Goal: Navigation & Orientation: Understand site structure

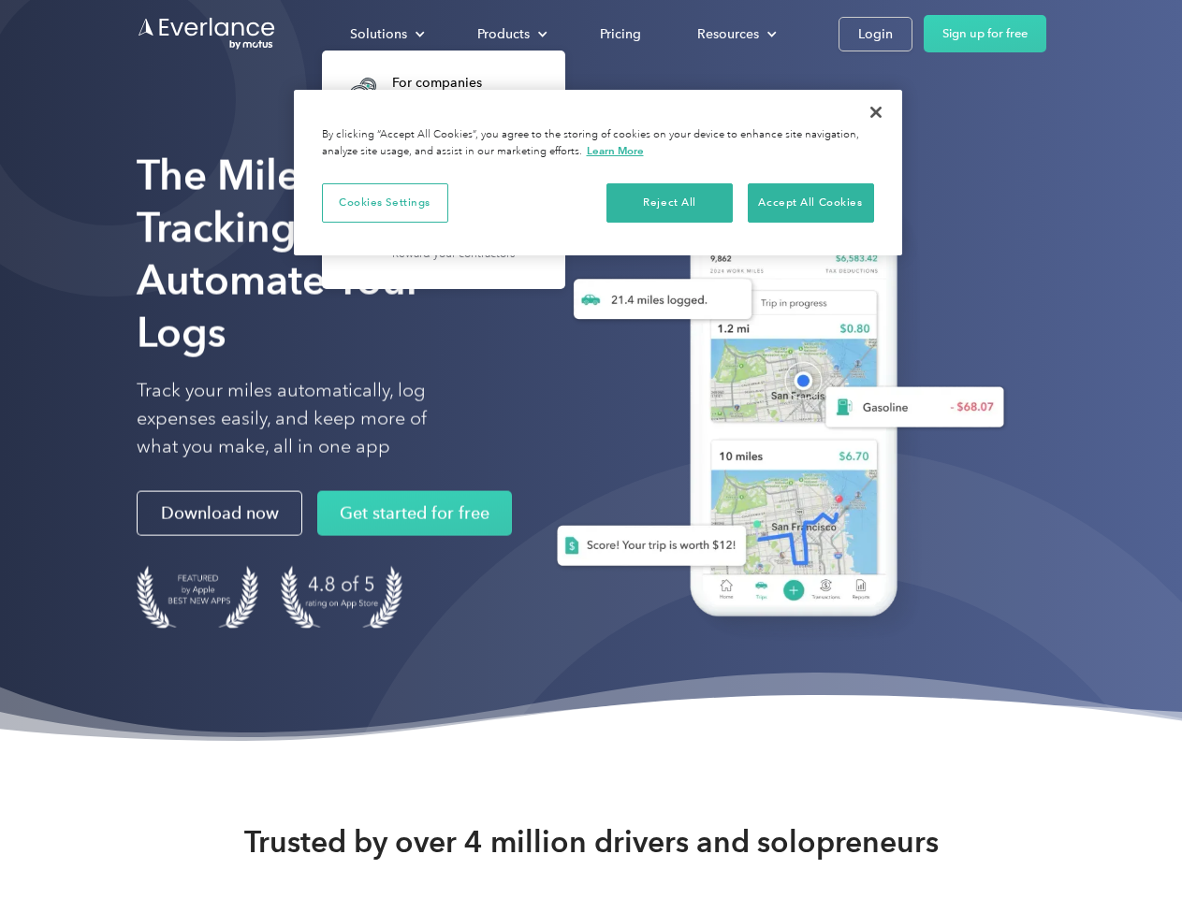
click at [386, 34] on div "Solutions" at bounding box center [378, 33] width 57 height 23
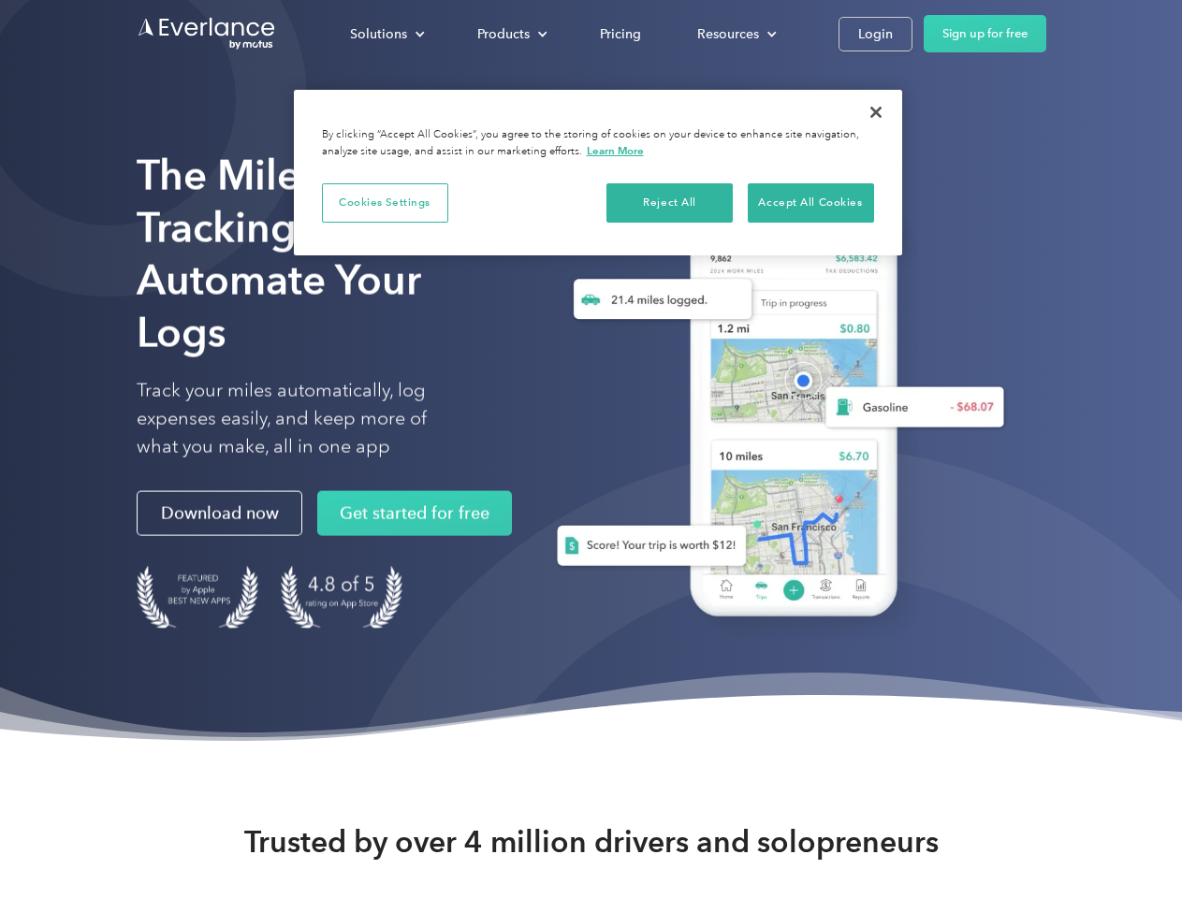
click at [510, 34] on div "Products" at bounding box center [503, 33] width 52 height 23
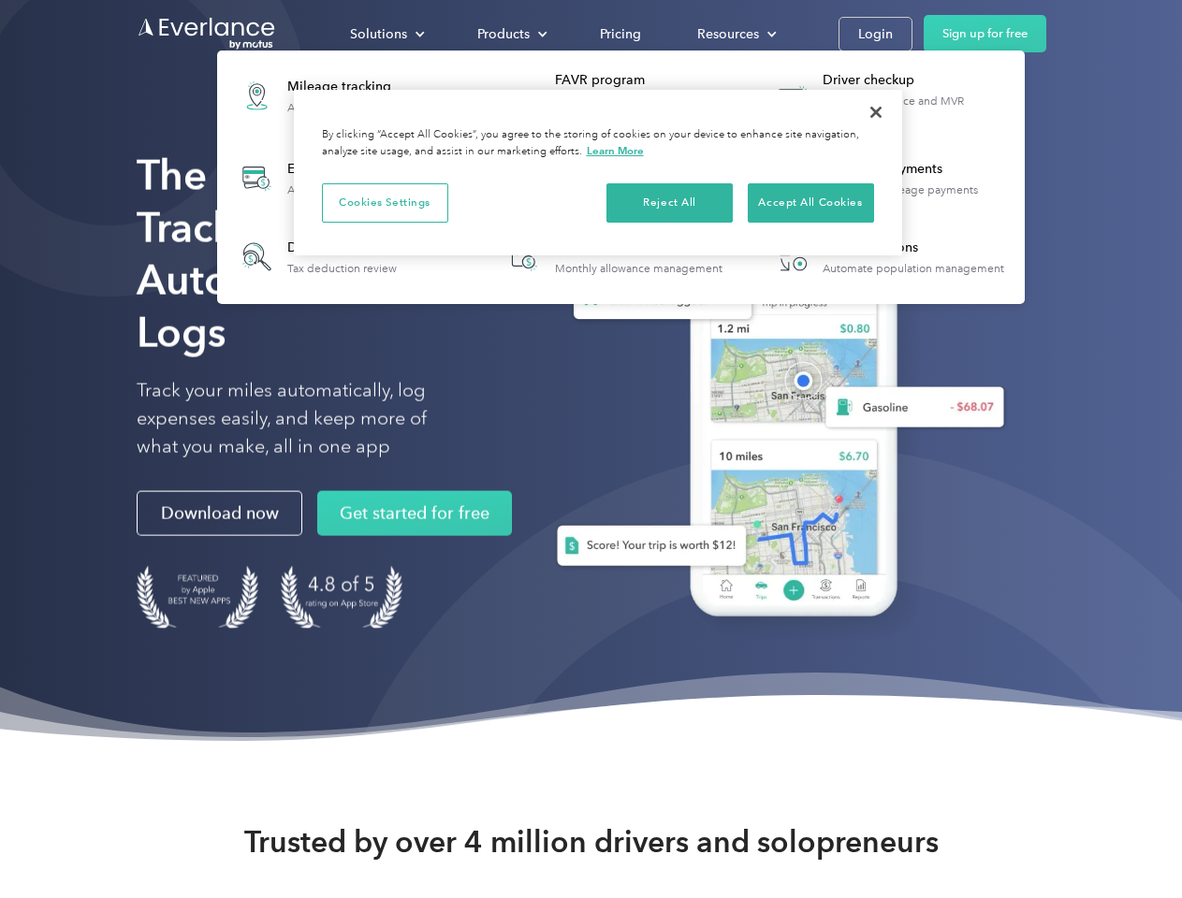
click at [734, 34] on div "Resources" at bounding box center [728, 33] width 62 height 23
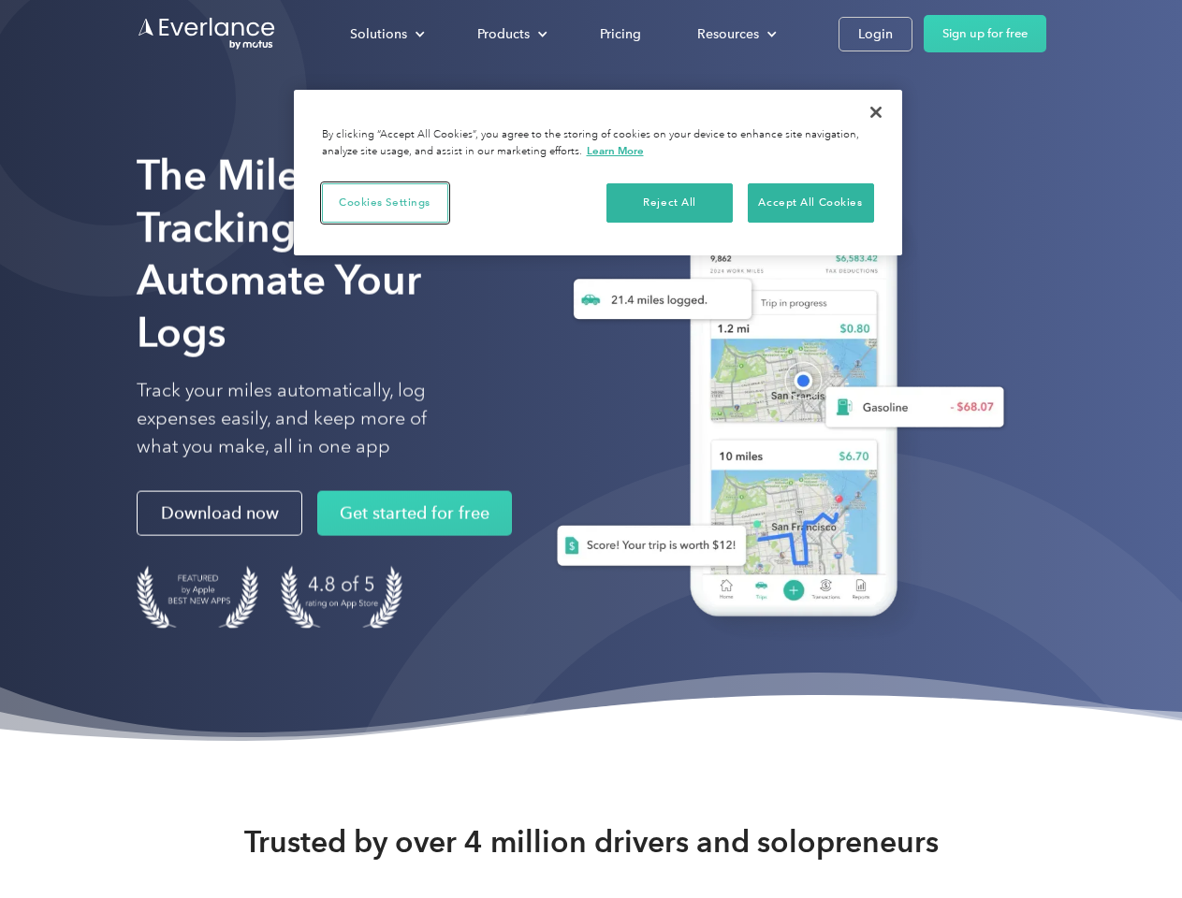
click at [384, 202] on button "Cookies Settings" at bounding box center [385, 202] width 126 height 39
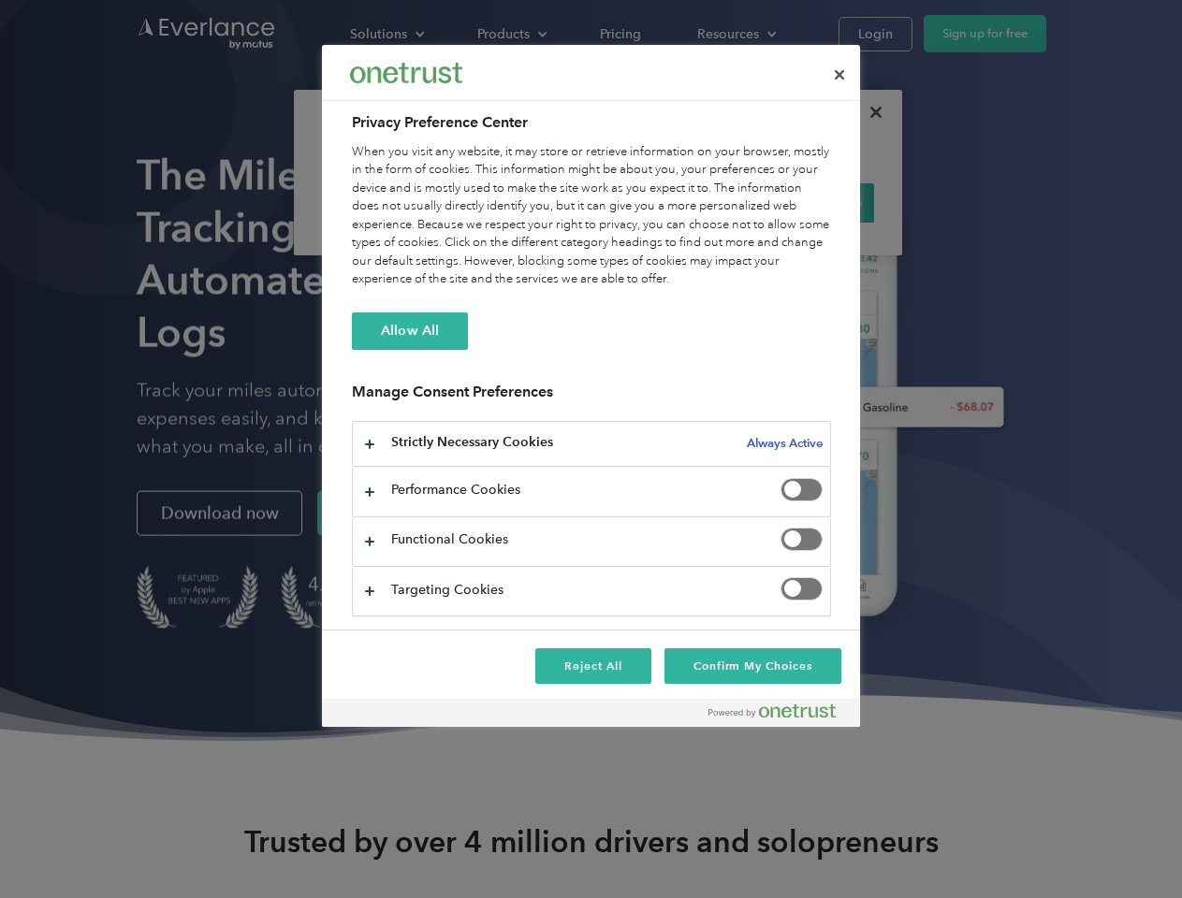
click at [670, 202] on div "When you visit any website, it may store or retrieve information on your browse…" at bounding box center [591, 216] width 479 height 146
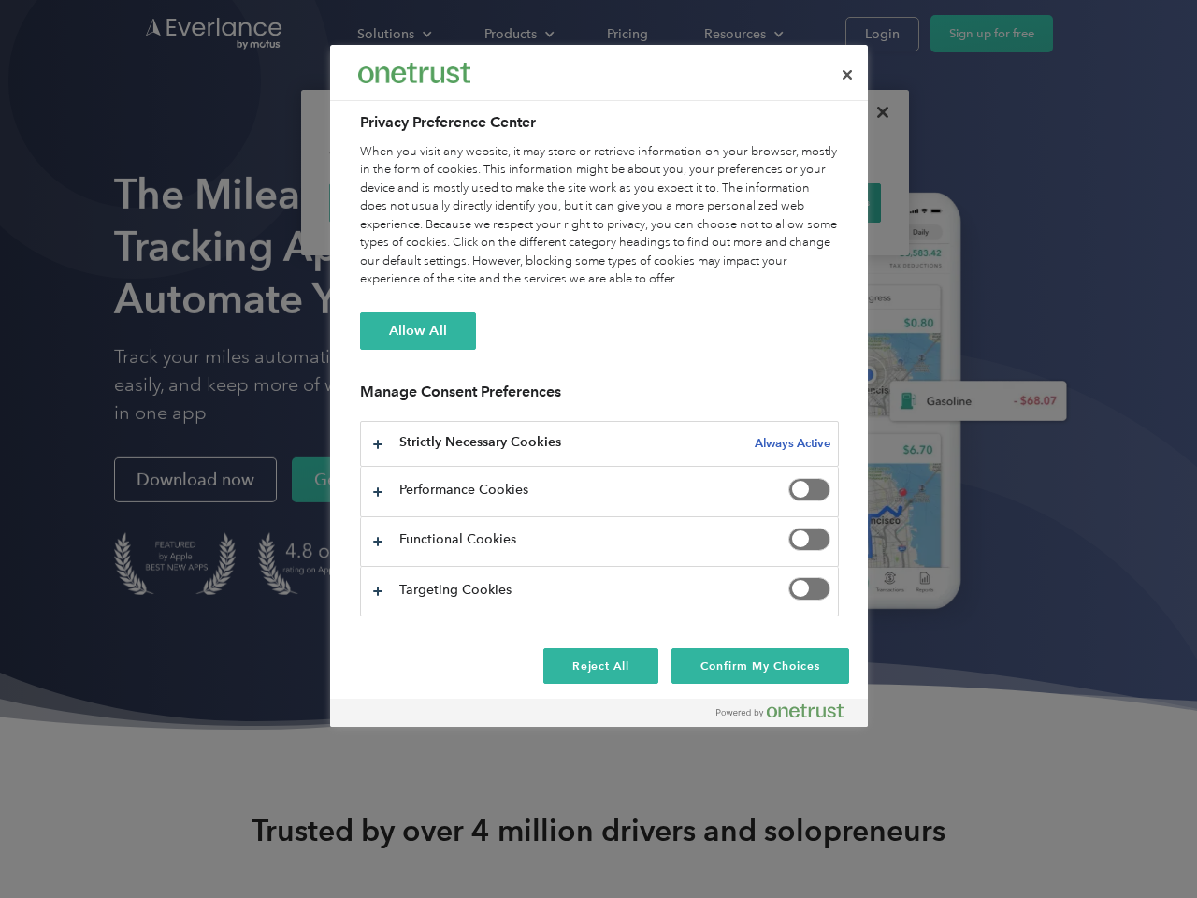
click at [810, 202] on div "When you visit any website, it may store or retrieve information on your browse…" at bounding box center [599, 216] width 479 height 146
click at [876, 112] on div at bounding box center [598, 449] width 1197 height 898
